Goal: Find specific page/section: Locate a particular part of the current website

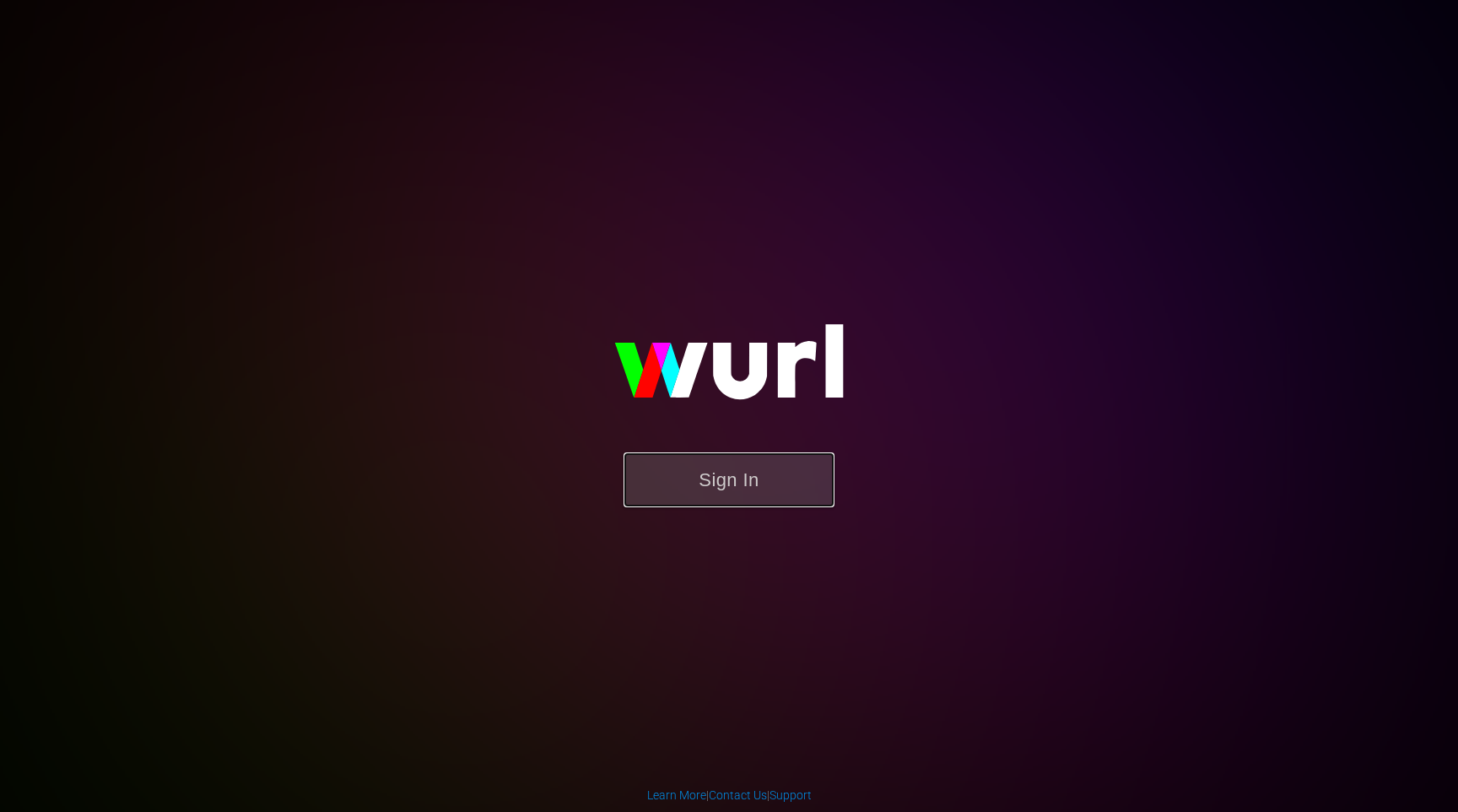
click at [723, 474] on button "Sign In" at bounding box center [729, 479] width 211 height 55
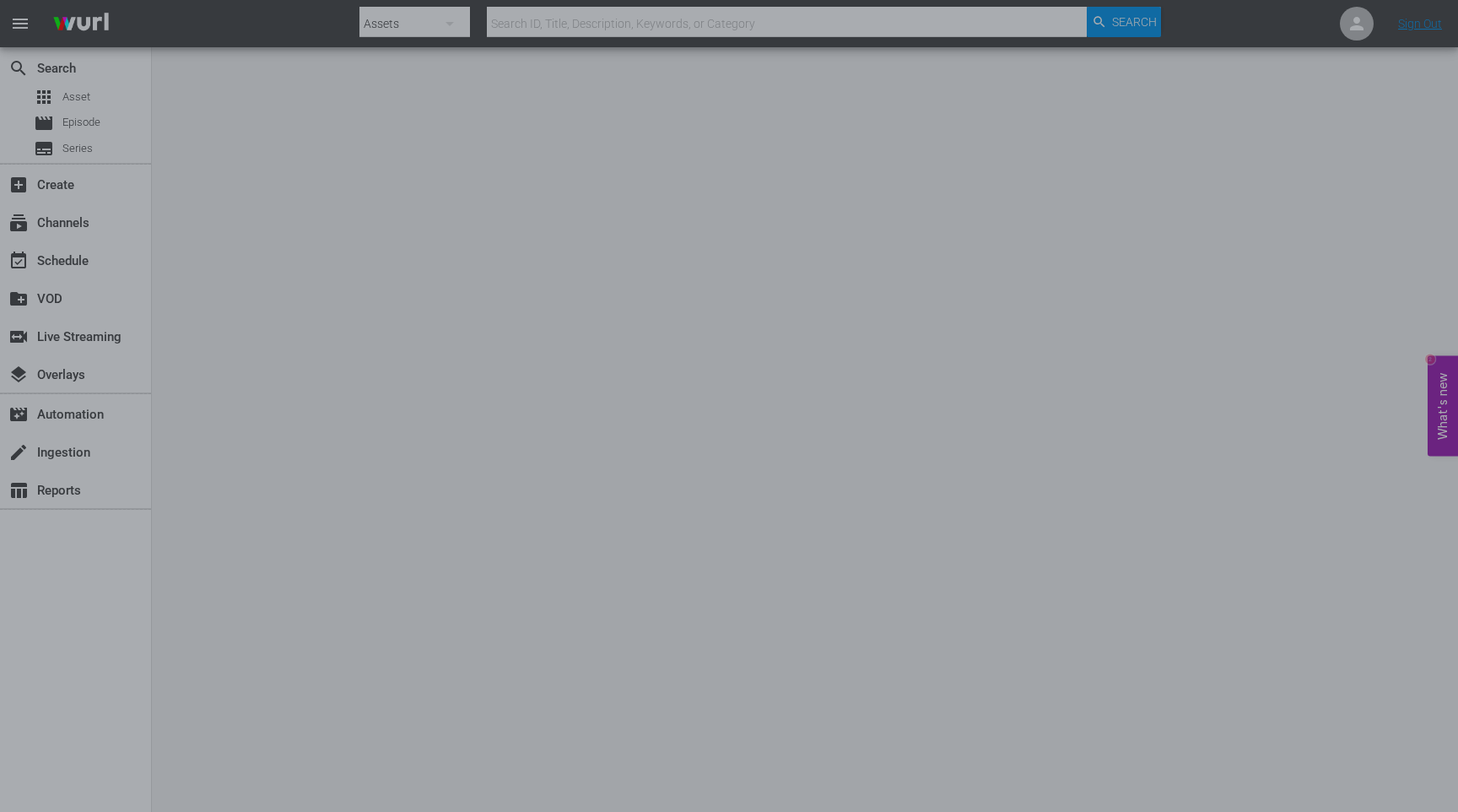
click at [194, 151] on div at bounding box center [729, 406] width 1458 height 812
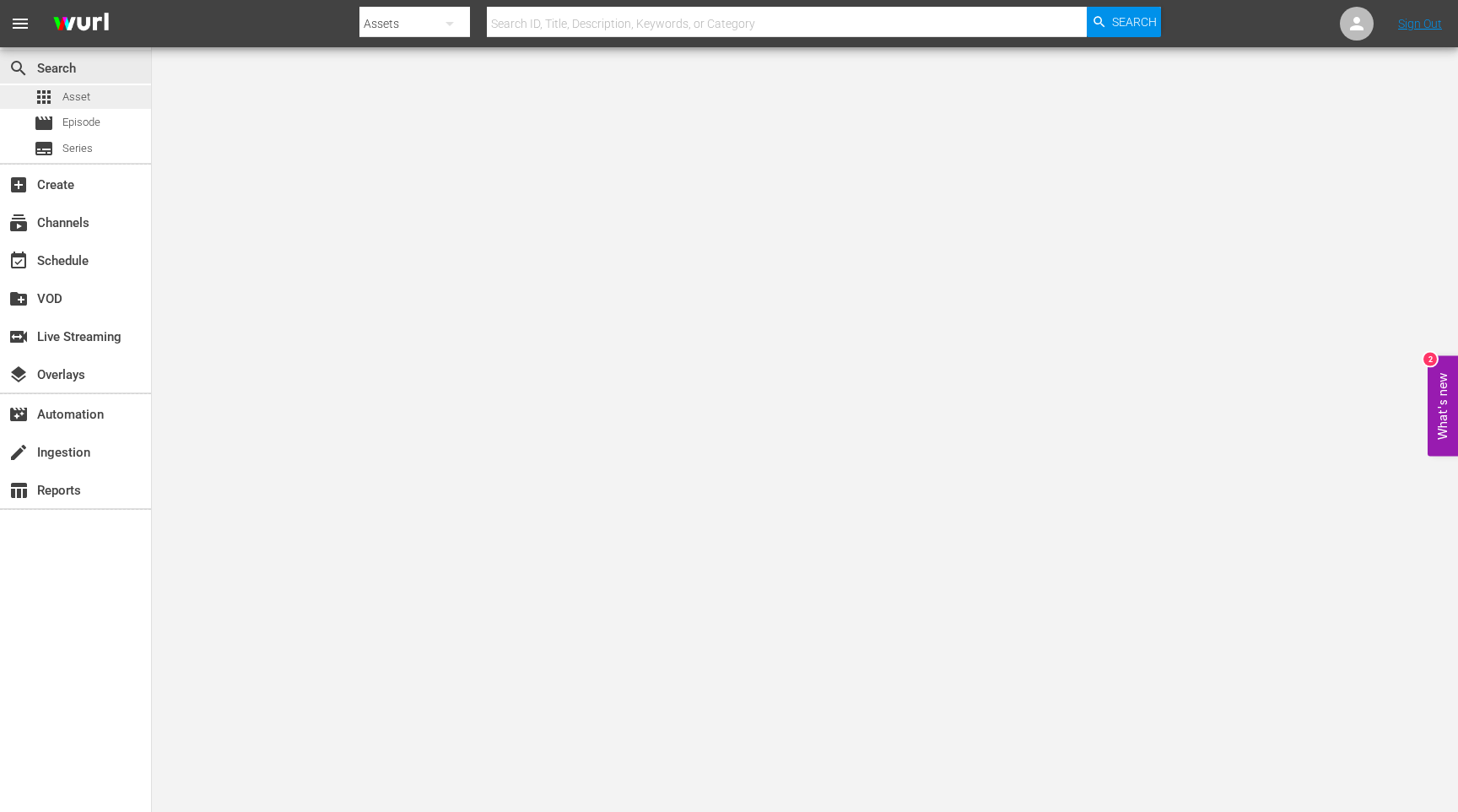
click at [78, 90] on span "Asset" at bounding box center [76, 97] width 28 height 17
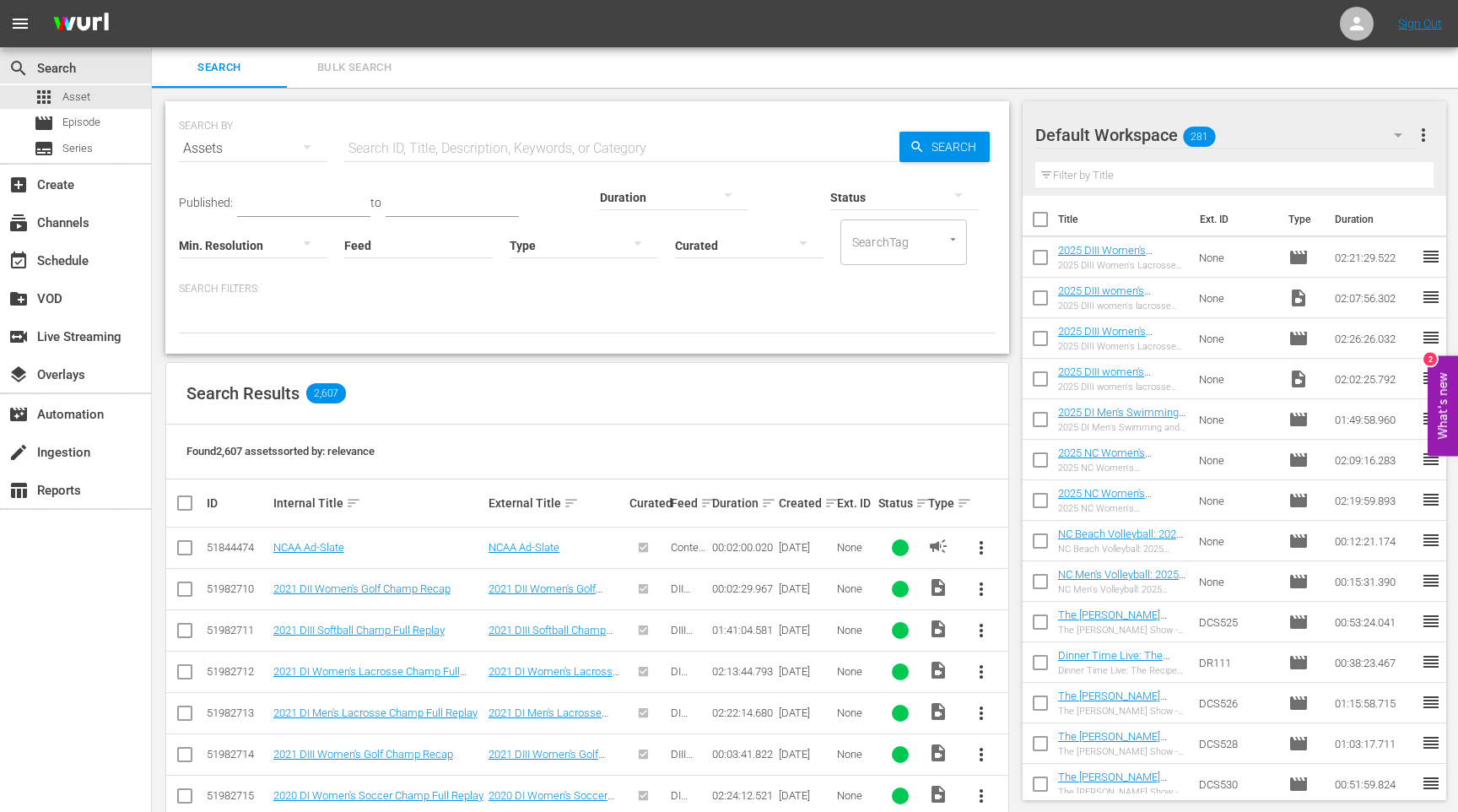
click at [532, 152] on input "text" at bounding box center [622, 148] width 555 height 40
type input "v"
paste input "2025 DIII women’s lacrosse semifinal: Gettysburg vs. Tufts full repla"
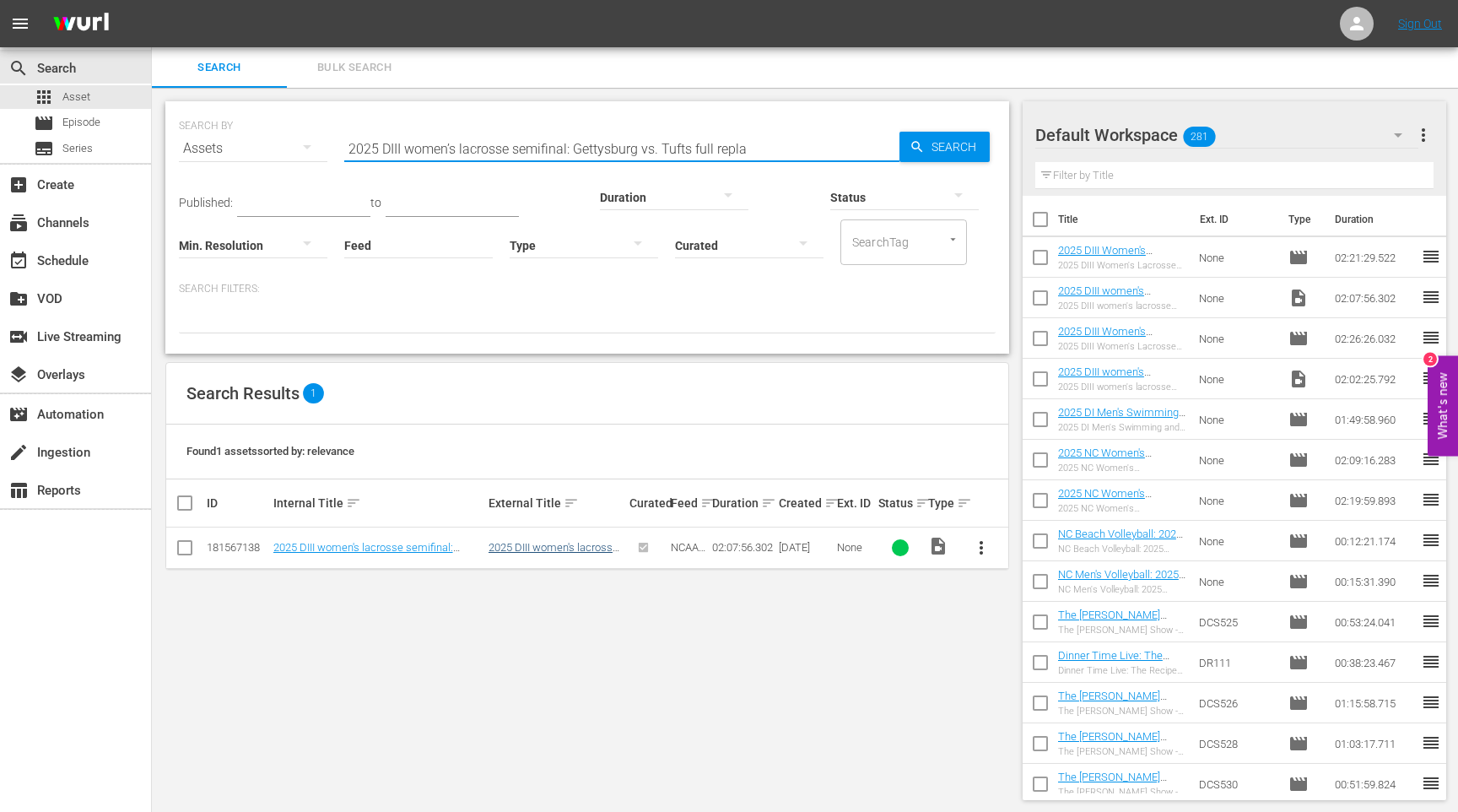
type input "2025 DIII women’s lacrosse semifinal: Gettysburg vs. Tufts full repla"
click at [529, 552] on link "2025 DIII women's lacrosse semifinal: Gettysburg vs. Tufts full replay" at bounding box center [553, 559] width 130 height 38
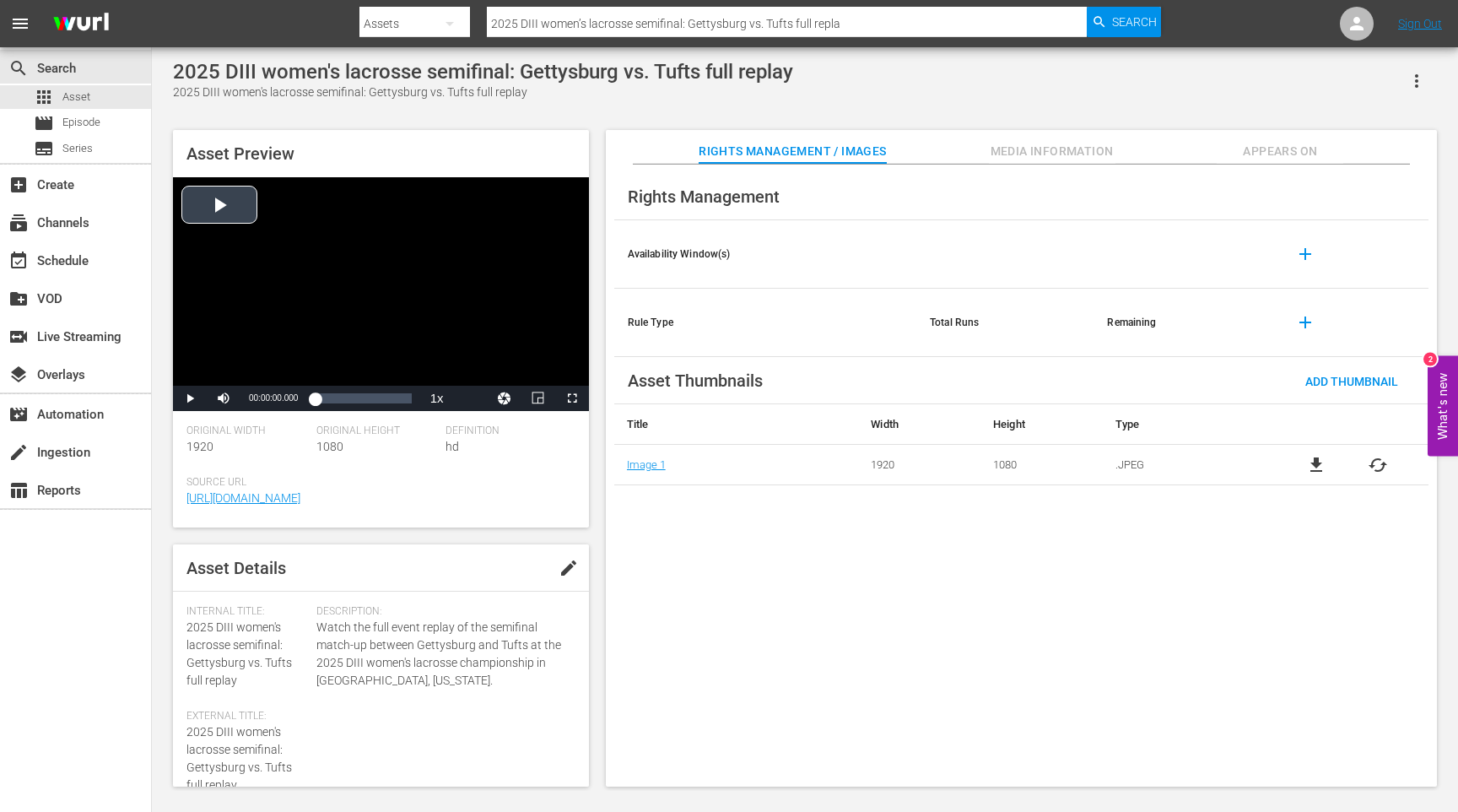
click at [246, 226] on div "Video Player" at bounding box center [380, 281] width 416 height 209
click at [315, 400] on div "00:00:00.618" at bounding box center [315, 398] width 0 height 17
click at [333, 400] on div "00:14:36.494" at bounding box center [324, 398] width 18 height 17
click at [333, 398] on div "00:23:34.611" at bounding box center [324, 398] width 18 height 17
click at [339, 398] on div "00:35:55.680" at bounding box center [328, 398] width 27 height 17
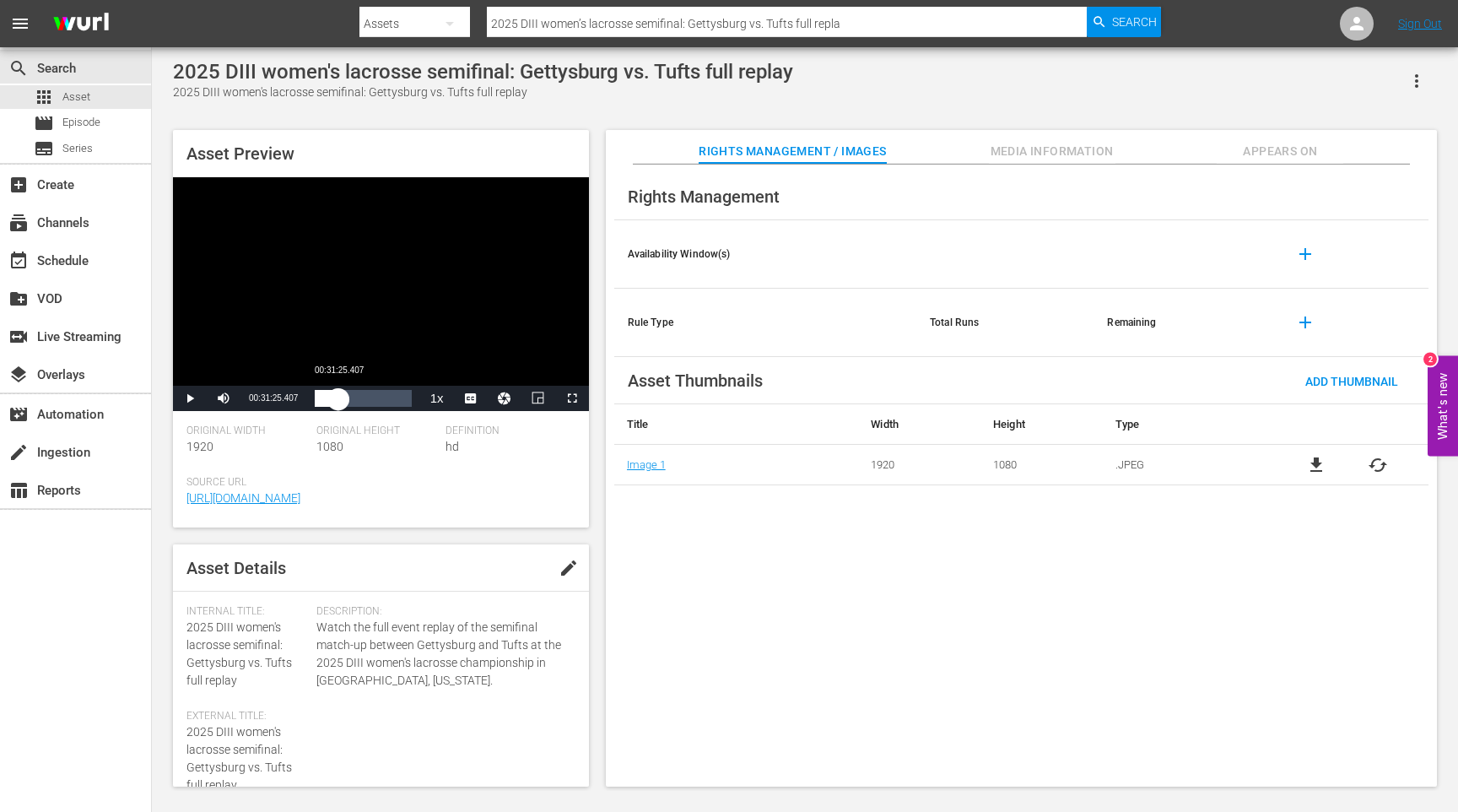
click at [338, 398] on div "00:33:41.552" at bounding box center [326, 398] width 23 height 17
click at [443, 306] on li "2x" at bounding box center [437, 303] width 34 height 19
click at [224, 398] on span "Video Player" at bounding box center [224, 398] width 0 height 0
click at [482, 300] on div "Video Player" at bounding box center [380, 281] width 416 height 209
click at [61, 92] on div "apps Asset" at bounding box center [62, 97] width 57 height 23
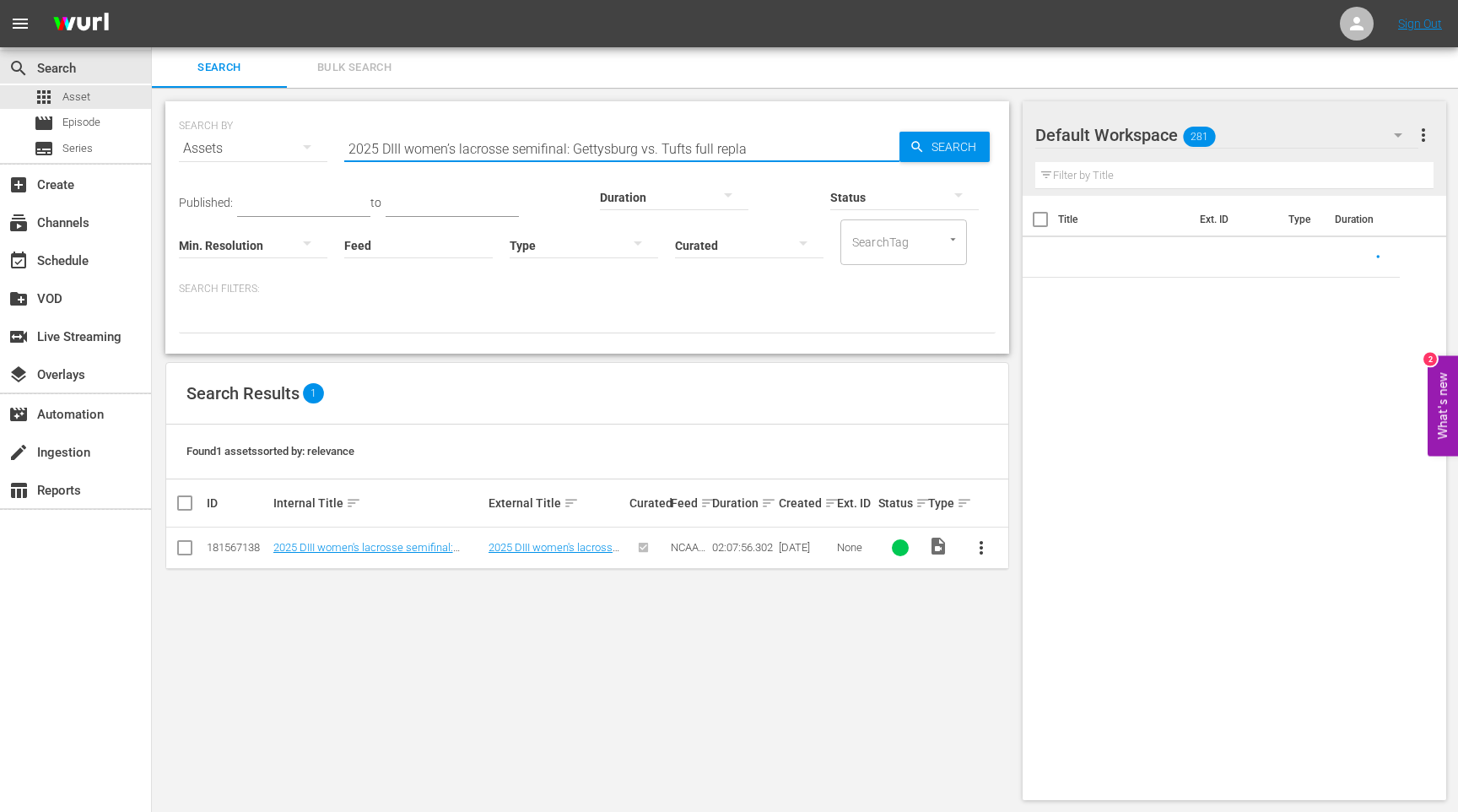
drag, startPoint x: 763, startPoint y: 148, endPoint x: 289, endPoint y: 106, distance: 475.9
click at [289, 106] on div "SEARCH BY Search By Assets Search ID, Title, Description, Keywords, or Category…" at bounding box center [587, 228] width 844 height 253
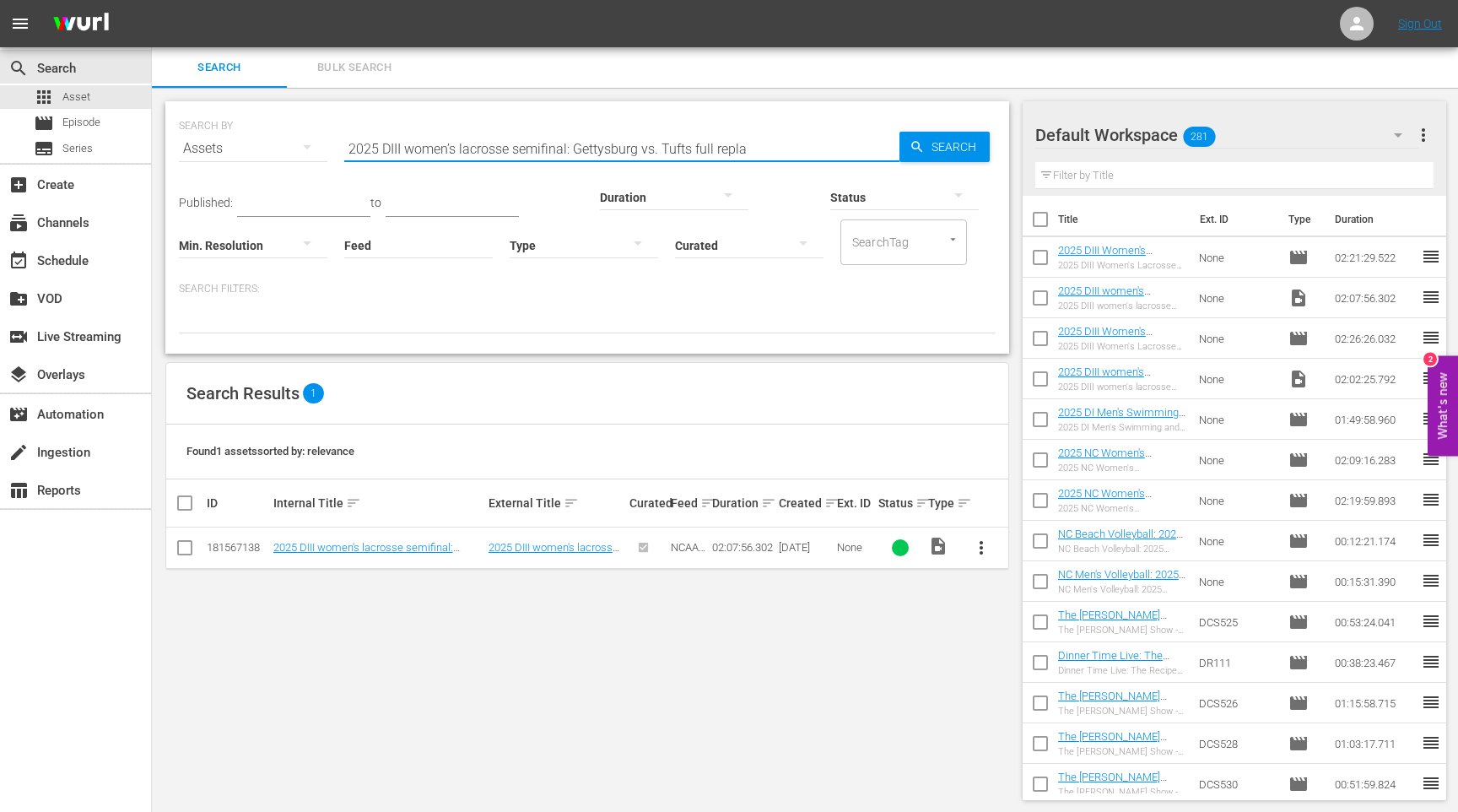
paste input "NC Beach Volleyball Championship: TCU vs LMU"
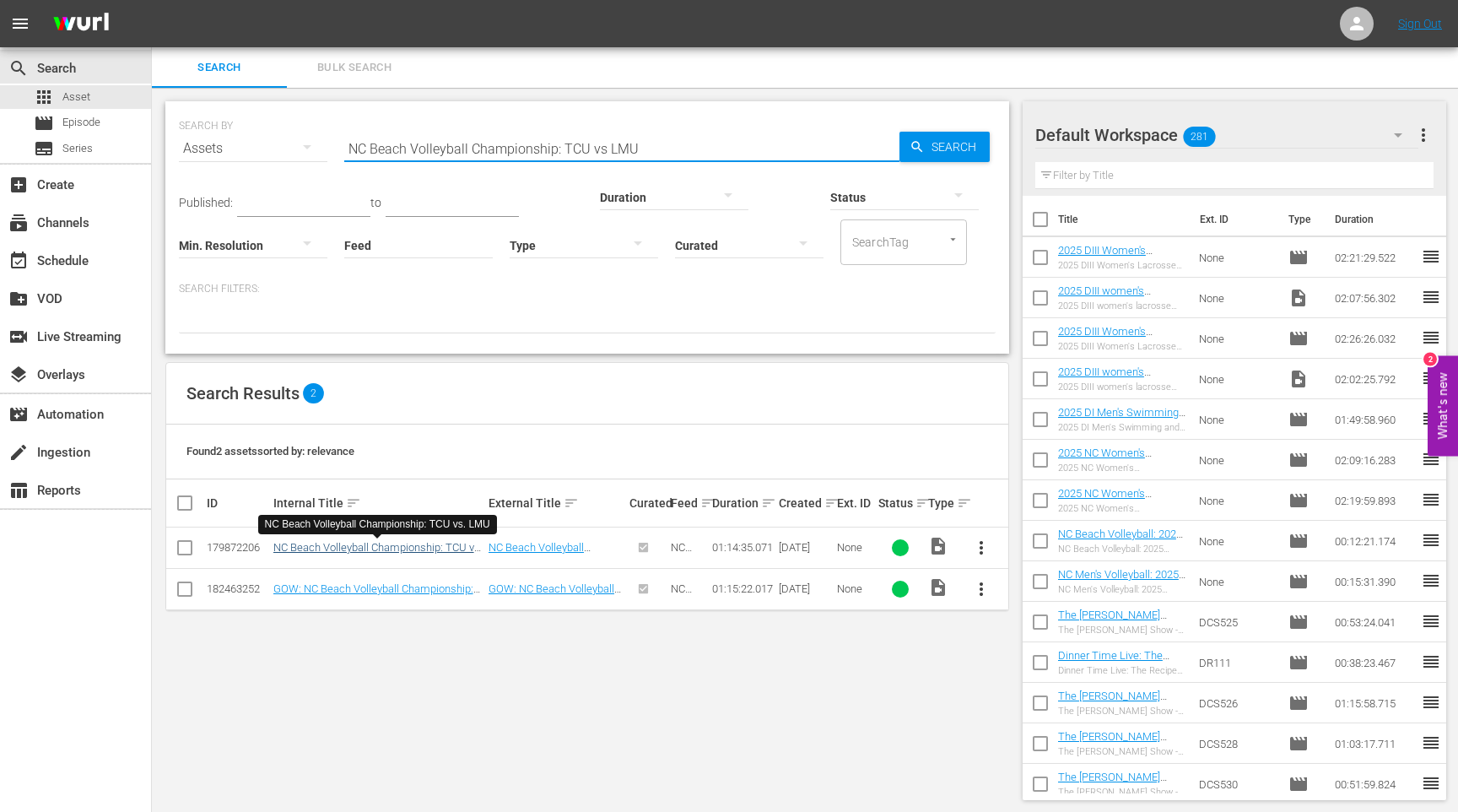
type input "NC Beach Volleyball Championship: TCU vs LMU"
click at [441, 550] on link "NC Beach Volleyball Championship: TCU vs. LMU" at bounding box center [378, 553] width 210 height 25
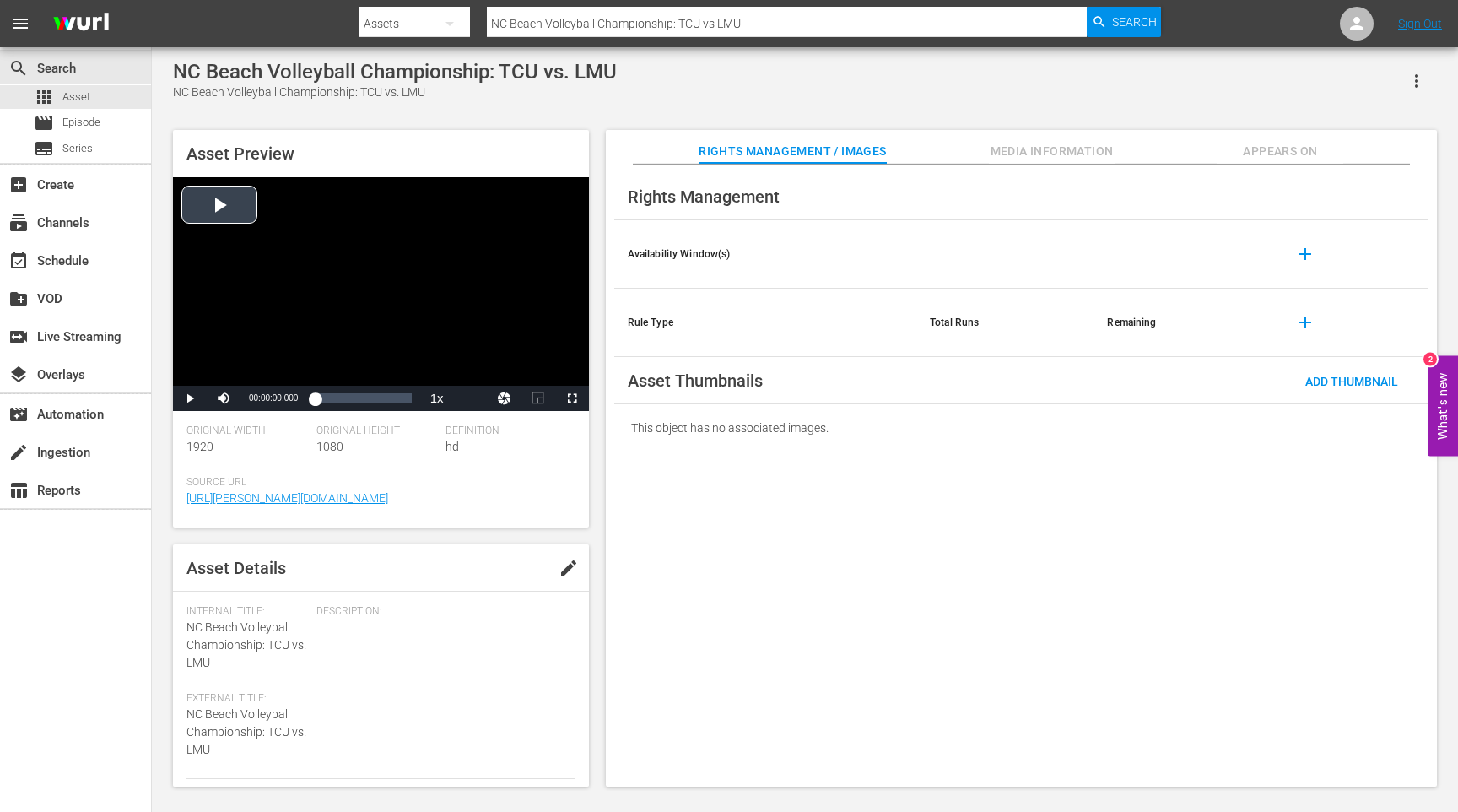
click at [274, 251] on div "Video Player" at bounding box center [380, 281] width 416 height 209
click at [323, 396] on div "00:00:00.804" at bounding box center [318, 398] width 8 height 17
click at [439, 302] on span "2x" at bounding box center [436, 303] width 11 height 12
click at [323, 399] on div "00:06:35.535" at bounding box center [318, 398] width 8 height 17
click at [334, 399] on div "00:14:24.806" at bounding box center [324, 398] width 19 height 17
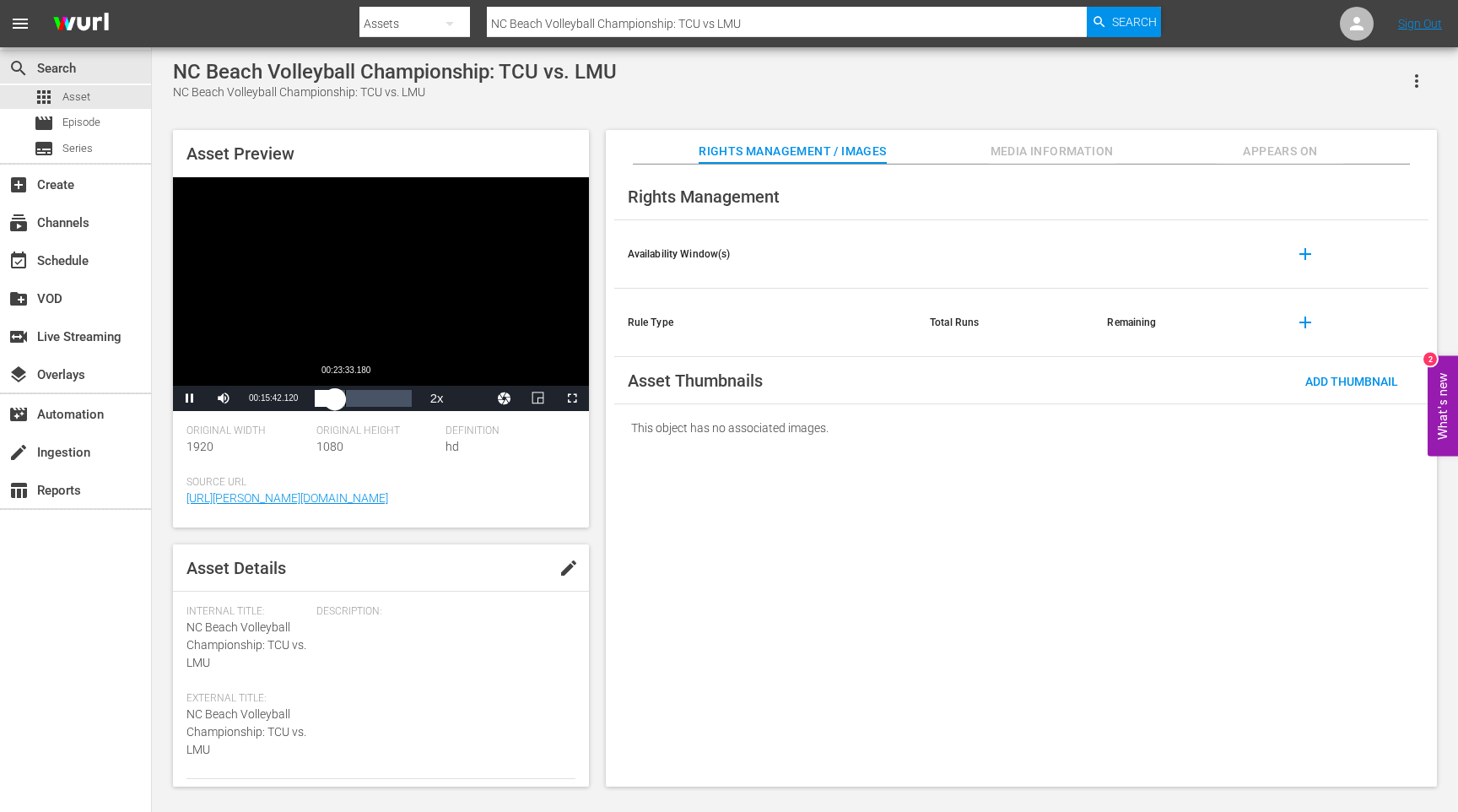
click at [335, 399] on div "00:15:42.285" at bounding box center [325, 398] width 21 height 17
click at [190, 398] on span "Video Player" at bounding box center [190, 398] width 0 height 0
